Goal: Information Seeking & Learning: Find specific fact

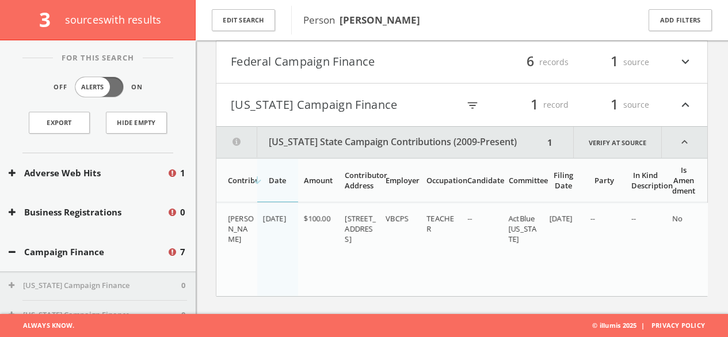
click at [298, 63] on h4 "Federal Campaign Finance filter_list 6 records 1 source expand_more" at bounding box center [461, 62] width 491 height 43
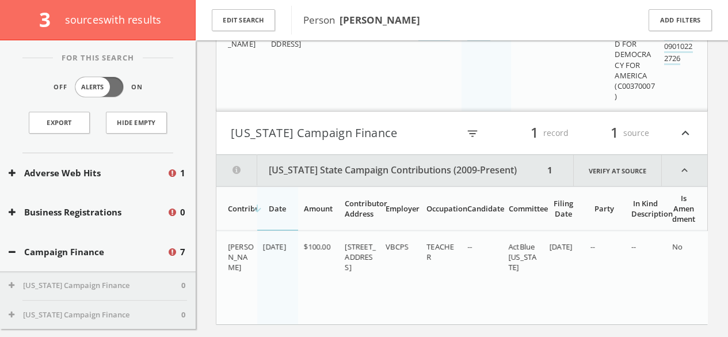
scroll to position [774, 0]
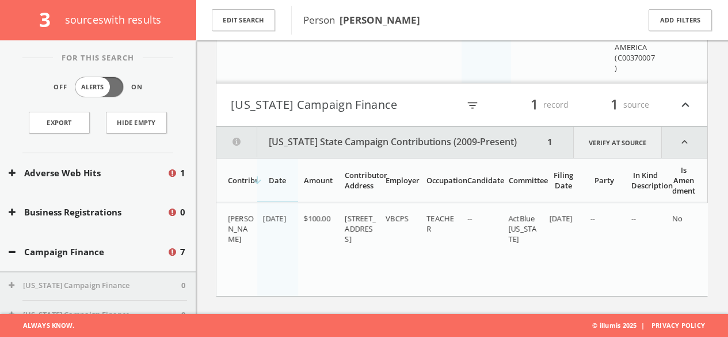
click at [614, 136] on link "Verify at source" at bounding box center [617, 142] width 89 height 31
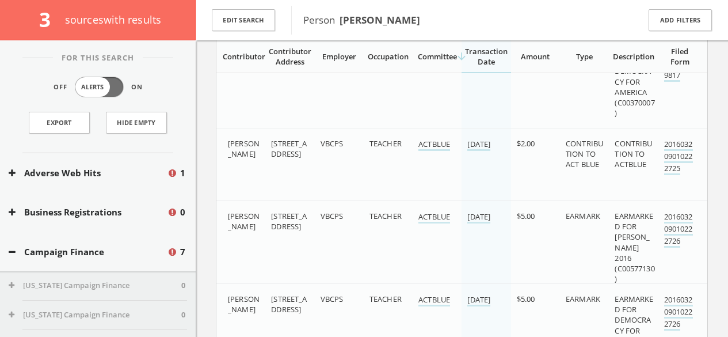
scroll to position [490, 0]
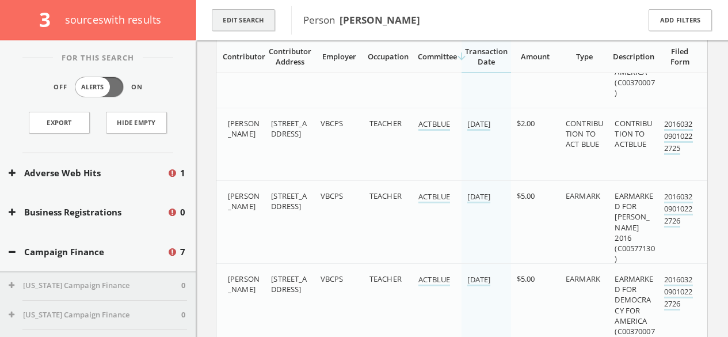
click at [258, 28] on button "Edit Search" at bounding box center [243, 20] width 63 height 22
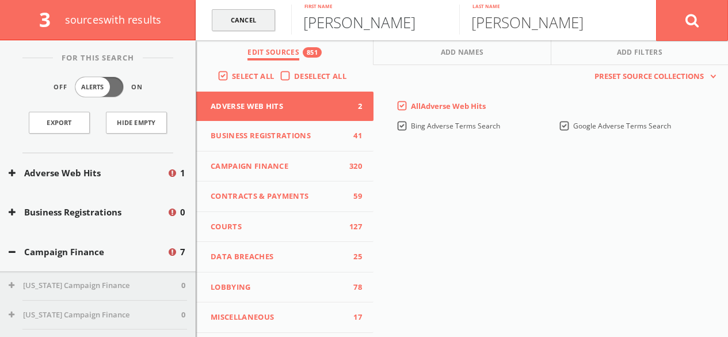
drag, startPoint x: 353, startPoint y: 28, endPoint x: 266, endPoint y: 25, distance: 87.0
click at [266, 25] on form "Cancel [PERSON_NAME] First name [PERSON_NAME] Last name Cancel" at bounding box center [462, 20] width 533 height 40
paste input "[PERSON_NAME]"
type input "[PERSON_NAME]"
drag, startPoint x: 531, startPoint y: 26, endPoint x: 428, endPoint y: 26, distance: 103.6
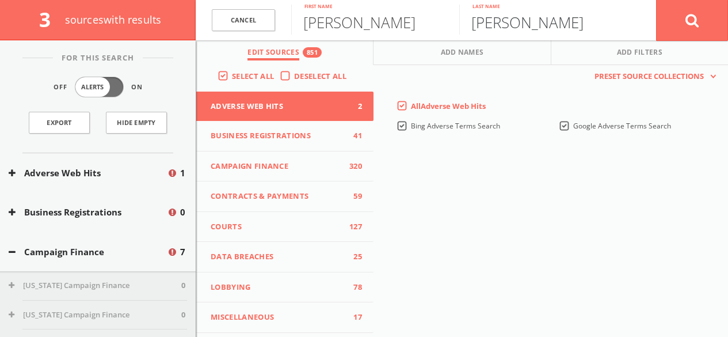
click at [435, 26] on form "Cancel [PERSON_NAME] First name [PERSON_NAME] Last name Cancel" at bounding box center [462, 20] width 533 height 40
paste input "[PERSON_NAME]"
drag, startPoint x: 520, startPoint y: 23, endPoint x: 365, endPoint y: 25, distance: 154.9
click at [365, 25] on form "Cancel [PERSON_NAME] First name [PERSON_NAME] Last name Cancel" at bounding box center [462, 20] width 533 height 40
type input "Gardoce"
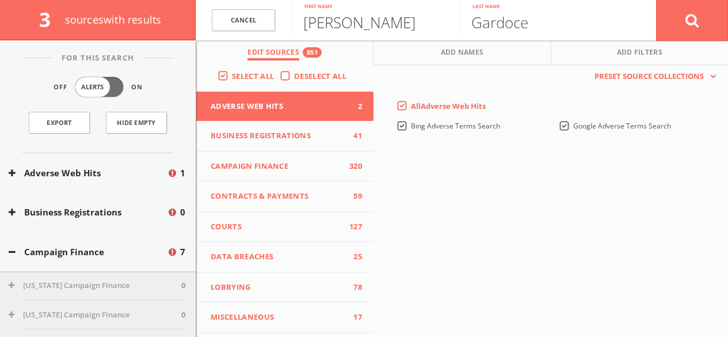
drag, startPoint x: 358, startPoint y: 22, endPoint x: 466, endPoint y: 22, distance: 108.8
click at [447, 22] on input "[PERSON_NAME]" at bounding box center [375, 20] width 168 height 30
type input "[PERSON_NAME]"
click at [686, 25] on icon at bounding box center [693, 20] width 14 height 14
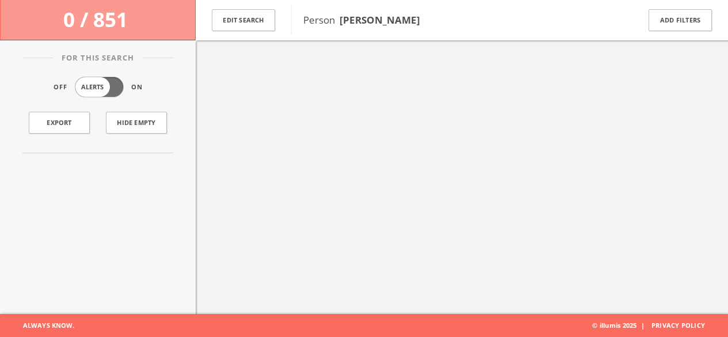
scroll to position [67, 0]
